Goal: Obtain resource: Download file/media

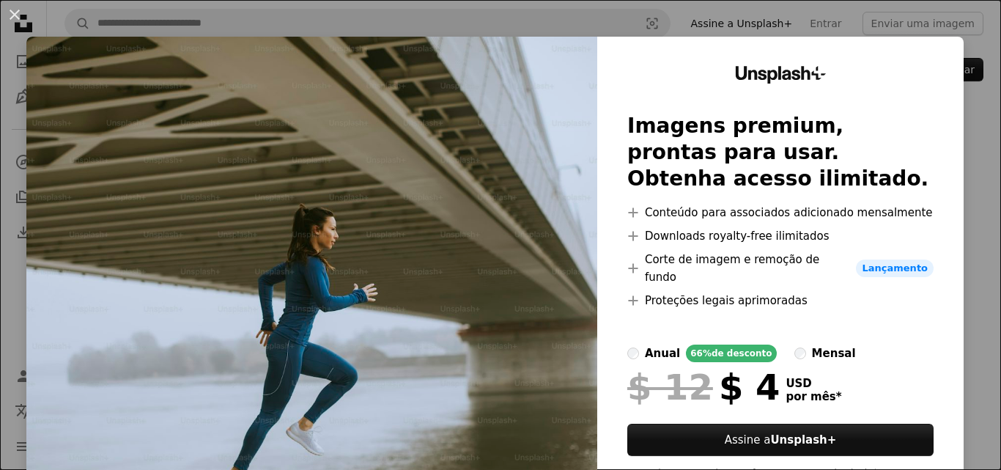
click at [953, 25] on div "An X shape Unsplash+ Imagens premium, prontas para usar. Obtenha acesso ilimita…" at bounding box center [500, 235] width 1001 height 470
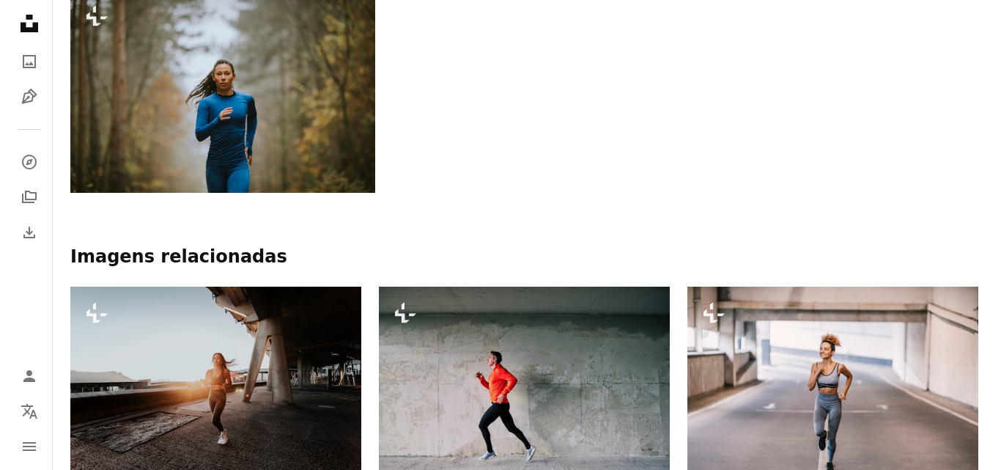
scroll to position [879, 0]
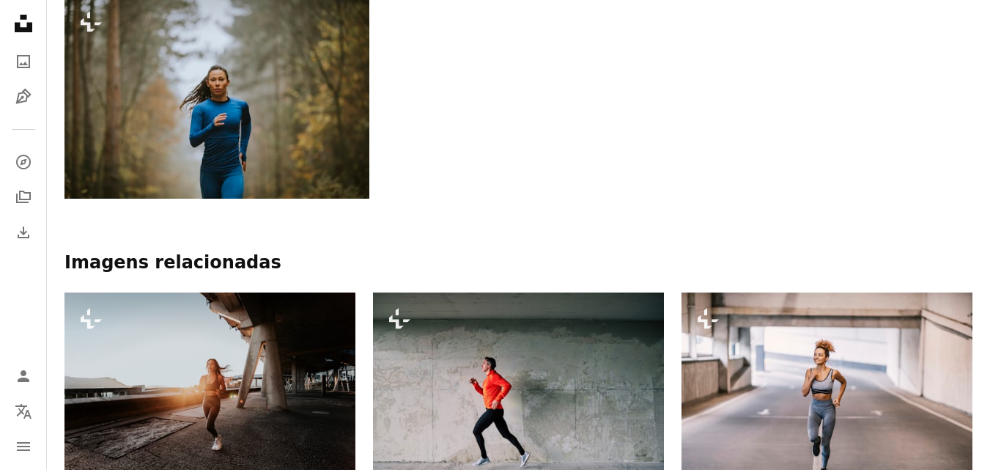
click at [139, 88] on img at bounding box center [216, 97] width 305 height 203
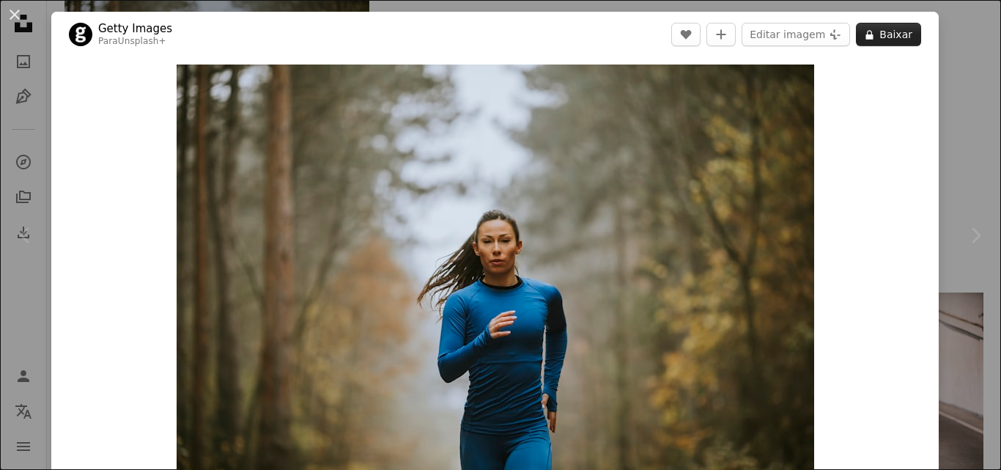
click at [880, 28] on button "A lock Baixar" at bounding box center [888, 34] width 65 height 23
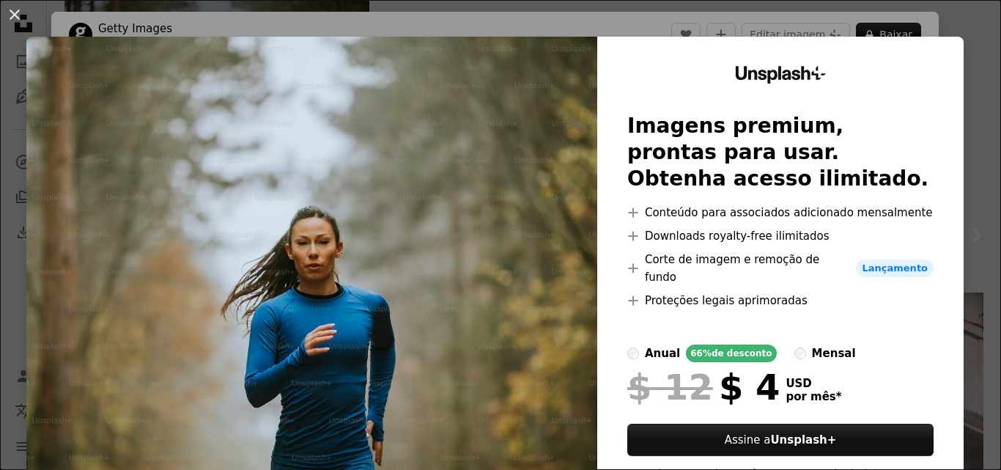
click at [906, 11] on div "An X shape Unsplash+ Imagens premium, prontas para usar. Obtenha acesso ilimita…" at bounding box center [500, 235] width 1001 height 470
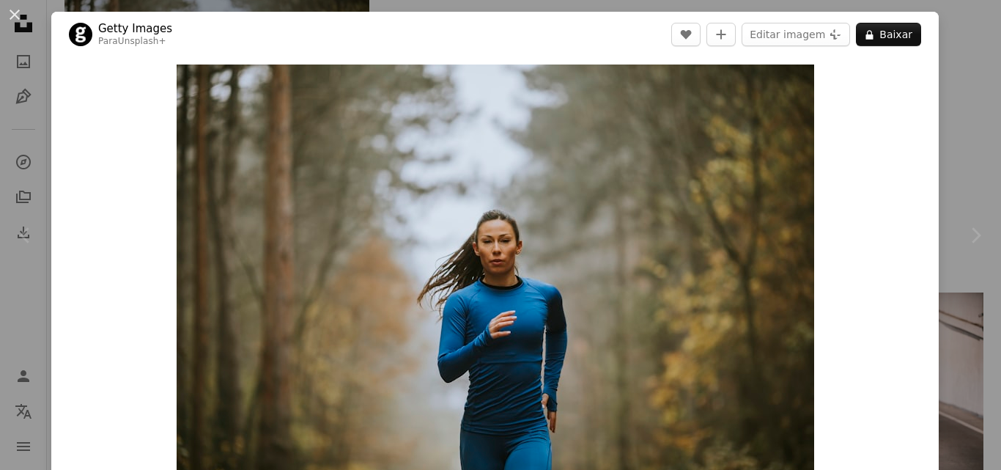
click at [945, 29] on div "An X shape Chevron left Chevron right Getty Images Para Unsplash+ A heart A plu…" at bounding box center [500, 235] width 1001 height 470
